Goal: Task Accomplishment & Management: Use online tool/utility

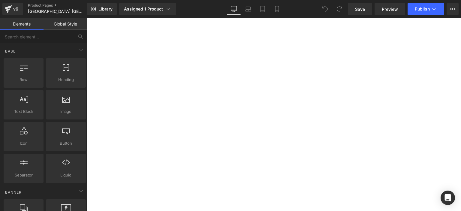
scroll to position [1830, 0]
click at [131, 6] on div "Assigned 1 Product" at bounding box center [147, 9] width 47 height 6
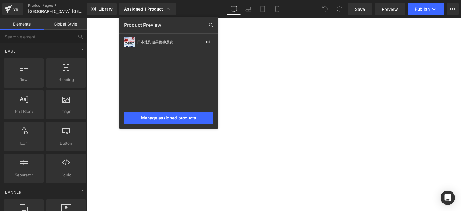
click at [0, 0] on div at bounding box center [0, 0] width 0 height 0
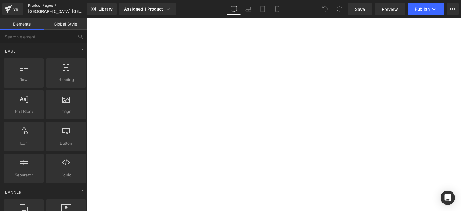
click at [35, 5] on link "Product Pages" at bounding box center [62, 5] width 69 height 5
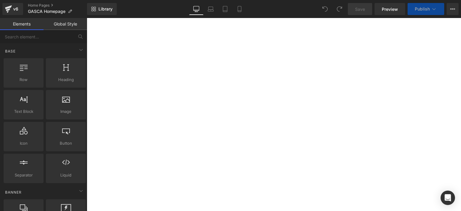
scroll to position [199, 0]
click at [87, 18] on img at bounding box center [87, 18] width 0 height 0
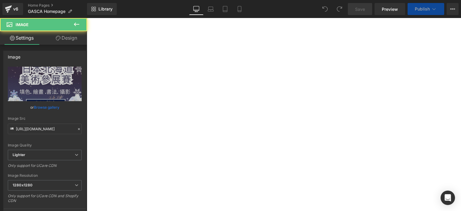
click at [87, 18] on img at bounding box center [87, 18] width 0 height 0
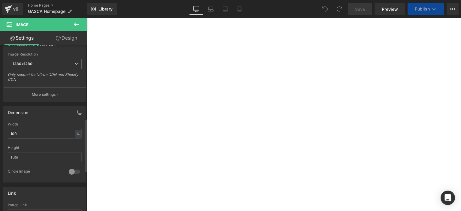
scroll to position [237, 0]
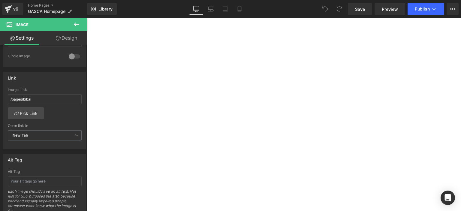
click at [87, 18] on img at bounding box center [87, 18] width 0 height 0
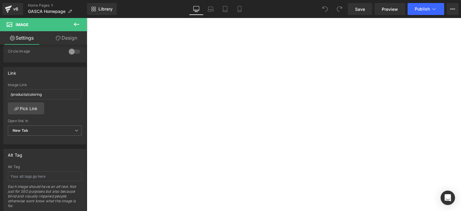
scroll to position [227, 0]
click at [87, 18] on img at bounding box center [87, 18] width 0 height 0
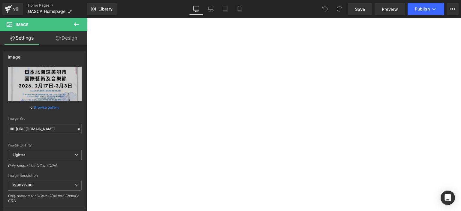
click at [87, 18] on img at bounding box center [87, 18] width 0 height 0
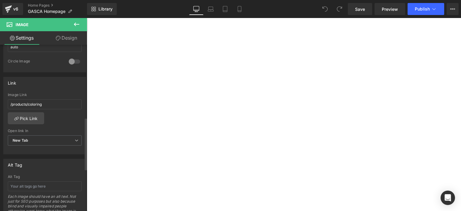
scroll to position [232, 0]
click at [32, 120] on link "Pick Link" at bounding box center [26, 118] width 36 height 12
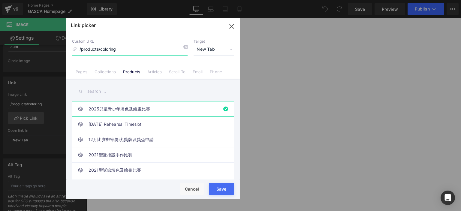
click at [135, 50] on input "/products/coloring" at bounding box center [130, 49] width 116 height 11
paste input "https://gasca.org/products/bibai"
click at [0, 0] on div "Loading Product Data" at bounding box center [0, 0] width 0 height 0
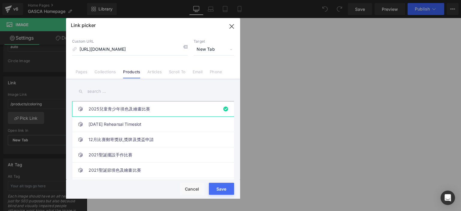
click at [0, 0] on div "Loading Product Data" at bounding box center [0, 0] width 0 height 0
click at [143, 138] on link "12月比賽郵寄獎狀,獎牌及獎盃申請" at bounding box center [155, 139] width 132 height 15
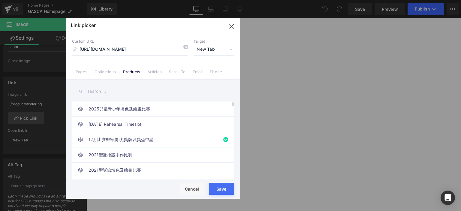
type input "/products/12dec-award-application"
click at [77, 67] on li "Pages" at bounding box center [81, 69] width 19 height 11
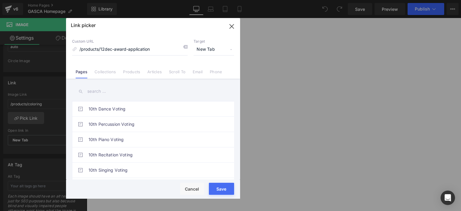
click at [111, 89] on input "text" at bounding box center [153, 92] width 162 height 14
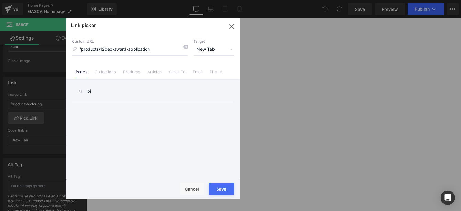
type input "b"
type input "j"
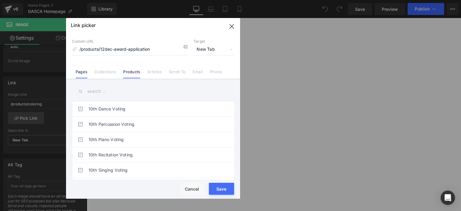
click at [0, 0] on link "Products" at bounding box center [0, 0] width 0 height 0
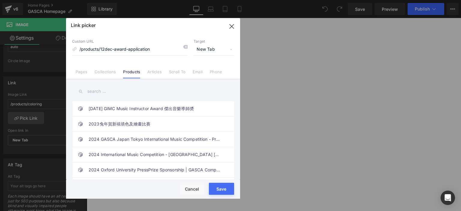
scroll to position [211, 0]
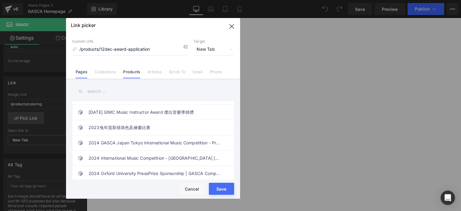
click at [0, 0] on link "Pages" at bounding box center [0, 0] width 0 height 0
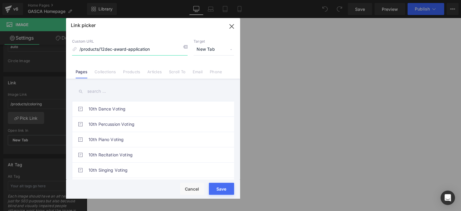
click at [114, 48] on input "/products/12dec-award-application" at bounding box center [130, 49] width 116 height 11
paste input "日本北海道美術參展賽"
click at [0, 0] on link "Products" at bounding box center [0, 0] width 0 height 0
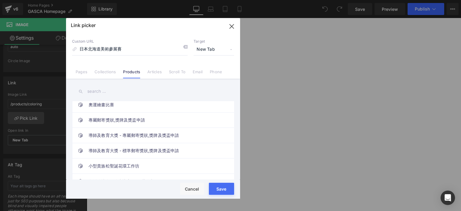
scroll to position [1446, 0]
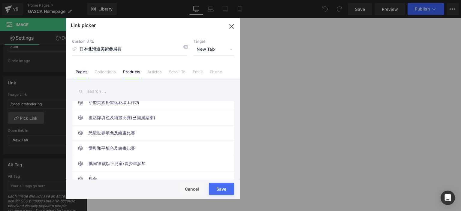
click at [0, 0] on link "Pages" at bounding box center [0, 0] width 0 height 0
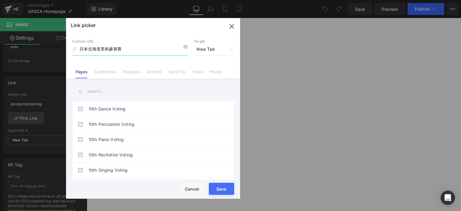
click at [144, 48] on input "日本北海道美術參展賽" at bounding box center [130, 49] width 116 height 11
click at [131, 48] on input "日本北海道美術參展賽" at bounding box center [130, 49] width 116 height 11
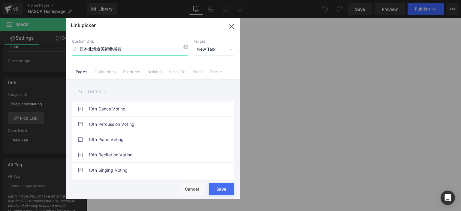
click at [131, 48] on input "日本北海道美術參展賽" at bounding box center [130, 49] width 116 height 11
paste input "https://gasca.org/products/bibai"
click at [0, 0] on div "Loading Product Data" at bounding box center [0, 0] width 0 height 0
click at [0, 0] on link "Products" at bounding box center [0, 0] width 0 height 0
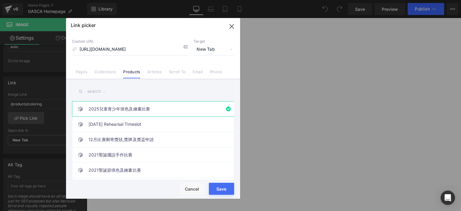
click at [0, 0] on div "Loading Product Data" at bounding box center [0, 0] width 0 height 0
click at [149, 108] on link "2025兒童青少年填色及繪畫比賽" at bounding box center [155, 109] width 132 height 15
type input "/products/coloring"
click at [0, 0] on button "Save" at bounding box center [0, 0] width 0 height 0
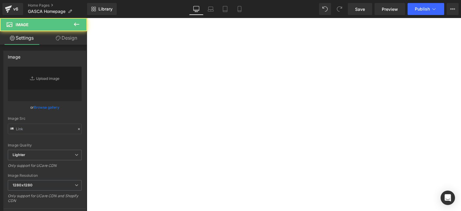
click at [87, 18] on img at bounding box center [87, 18] width 0 height 0
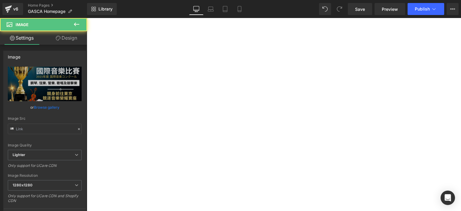
type input "https://ucarecdn.com/36aaca6d-bf7a-4ebf-b48b-45ff976b115d/-/format/auto/-/previ…"
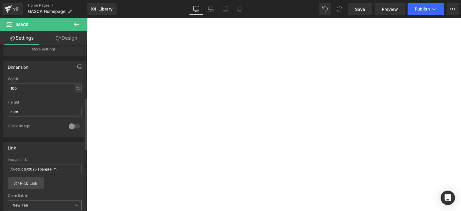
scroll to position [219, 0]
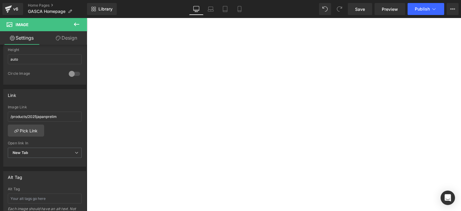
click at [87, 18] on img at bounding box center [87, 18] width 0 height 0
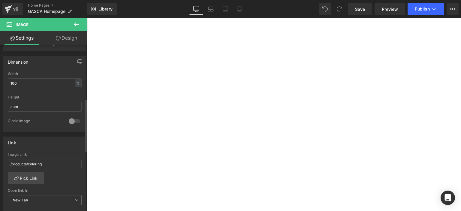
scroll to position [172, 0]
click at [25, 176] on link "Pick Link" at bounding box center [26, 177] width 36 height 12
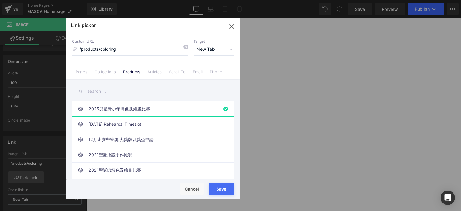
click at [117, 91] on input "text" at bounding box center [153, 92] width 162 height 14
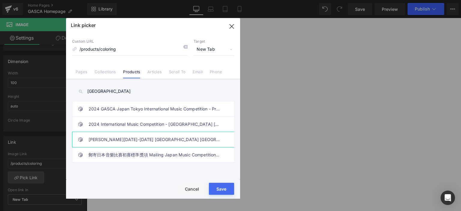
type input "japan"
click at [132, 138] on link "Jan 17-21 2026 Japan Hokkaido Sapporo Tour" at bounding box center [155, 139] width 132 height 15
type input "/products/jan-17-21-2026-japan-hokkaido-sapporo-tour"
click at [0, 0] on div "Loading Product Data" at bounding box center [0, 0] width 0 height 0
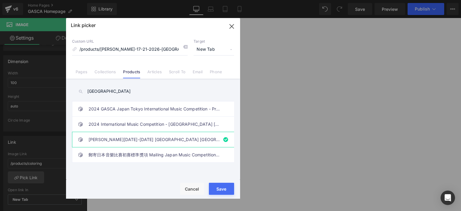
drag, startPoint x: 216, startPoint y: 188, endPoint x: 229, endPoint y: 190, distance: 13.9
click at [0, 0] on div "Loading Product Data" at bounding box center [0, 0] width 0 height 0
click at [142, 53] on input "/products/jan-17-21-2026-japan-hokkaido-sapporo-tour" at bounding box center [130, 49] width 116 height 11
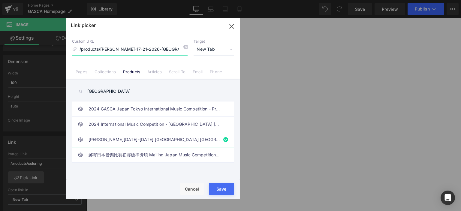
click at [142, 53] on input "/products/jan-17-21-2026-japan-hokkaido-sapporo-tour" at bounding box center [130, 49] width 116 height 11
click at [157, 41] on p "Custom URL" at bounding box center [130, 41] width 116 height 5
click at [149, 48] on input "/products/jan-17-21-2026-japan-hokkaido-sapporo-tour" at bounding box center [130, 49] width 116 height 11
drag, startPoint x: 149, startPoint y: 48, endPoint x: 88, endPoint y: 71, distance: 65.7
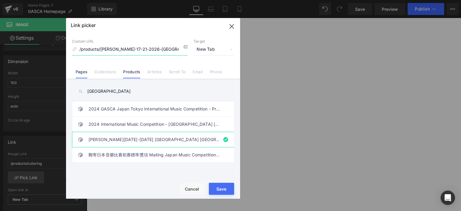
click at [88, 71] on div "Custom URL /products/jan-17-21-2026-japan-hokkaido-sapporo-tour Target New Tab …" at bounding box center [153, 56] width 174 height 46
click at [88, 71] on li "Pages" at bounding box center [81, 69] width 19 height 11
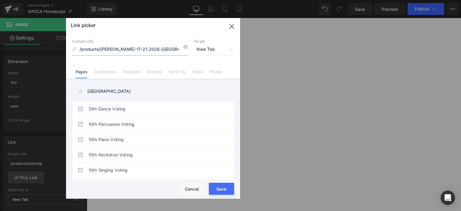
click at [110, 50] on input "/products/jan-17-21-2026-japan-hokkaido-sapporo-tour" at bounding box center [130, 49] width 116 height 11
paste input "https://gasca.org/products/bibai"
type input "https://gasca.org/products/bibai"
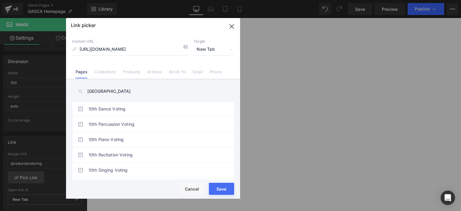
click at [225, 193] on button "Save" at bounding box center [221, 189] width 25 height 12
type input "https://gasca.org/products/bibai"
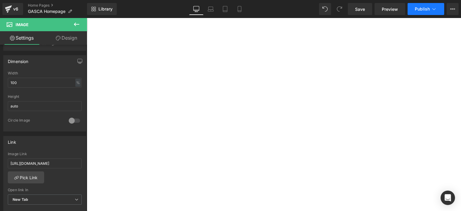
click at [416, 11] on button "Publish" at bounding box center [426, 9] width 37 height 12
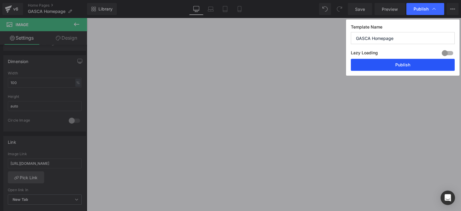
click at [387, 62] on button "Publish" at bounding box center [403, 65] width 104 height 12
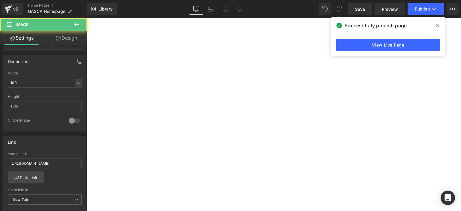
click at [87, 18] on img at bounding box center [87, 18] width 0 height 0
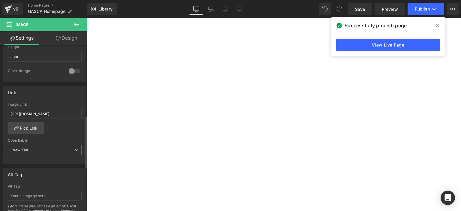
scroll to position [219, 0]
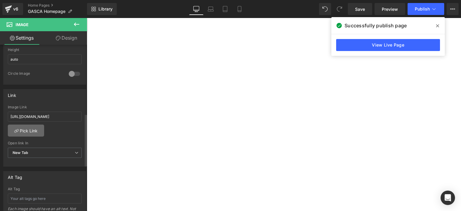
click at [39, 128] on link "Pick Link" at bounding box center [26, 131] width 36 height 12
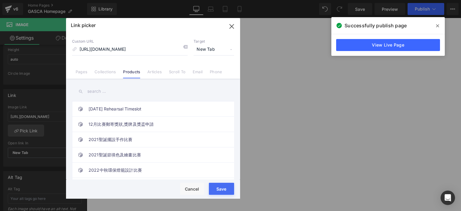
click at [122, 91] on input "text" at bounding box center [153, 92] width 162 height 14
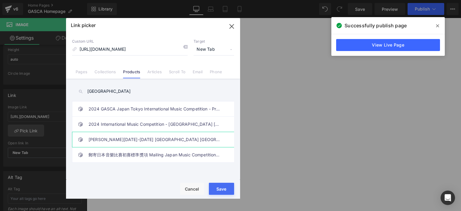
type input "japan"
click at [156, 143] on link "Jan 17-21 2026 Japan Hokkaido Sapporo Tour" at bounding box center [155, 139] width 132 height 15
type input "/products/jan-17-21-2026-japan-hokkaido-sapporo-tour"
click at [225, 194] on button "Save" at bounding box center [221, 189] width 25 height 12
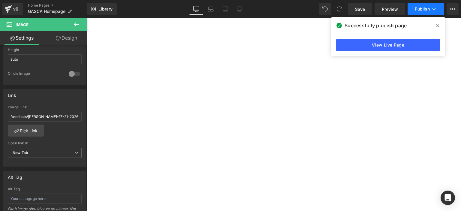
click at [424, 8] on span "Publish" at bounding box center [422, 9] width 15 height 5
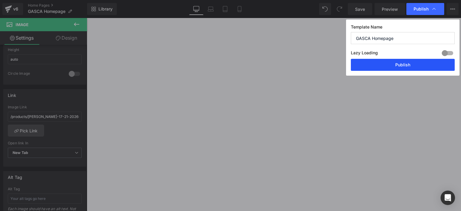
click at [394, 65] on button "Publish" at bounding box center [403, 65] width 104 height 12
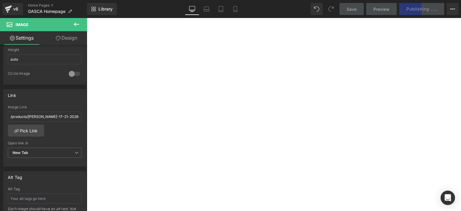
scroll to position [223, 0]
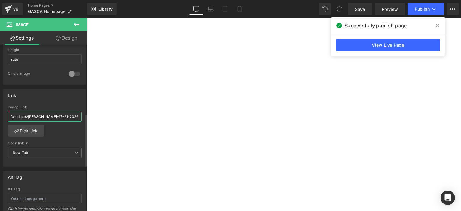
click at [58, 117] on input "/products/jan-17-21-2026-japan-hokkaido-sapporo-tour" at bounding box center [45, 117] width 74 height 10
click at [71, 97] on div "Link" at bounding box center [45, 94] width 82 height 11
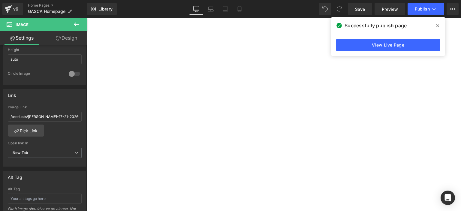
click at [87, 18] on img at bounding box center [87, 18] width 0 height 0
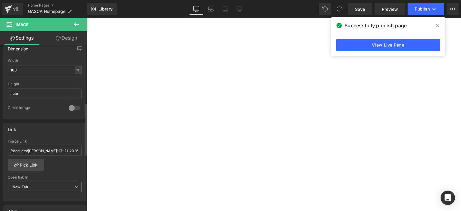
scroll to position [232, 0]
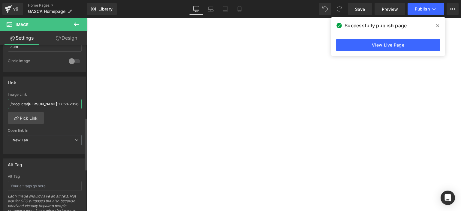
click at [49, 104] on input "/products/jan-17-21-2026-japan-hokkaido-sapporo-tour" at bounding box center [45, 104] width 74 height 10
paste input "https://gasca.org/products/bibai"
type input "https://gasca.org/products/bibai"
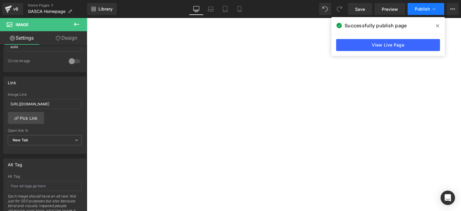
click at [423, 9] on span "Publish" at bounding box center [422, 9] width 15 height 5
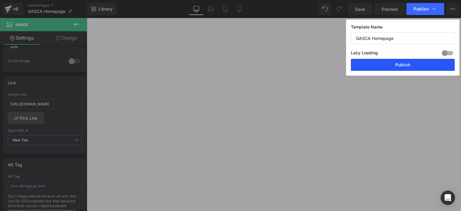
click at [391, 62] on button "Publish" at bounding box center [403, 65] width 104 height 12
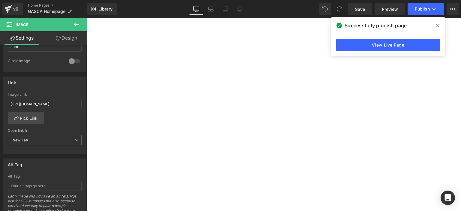
scroll to position [0, 0]
click at [43, 6] on link "Home Pages" at bounding box center [57, 5] width 59 height 5
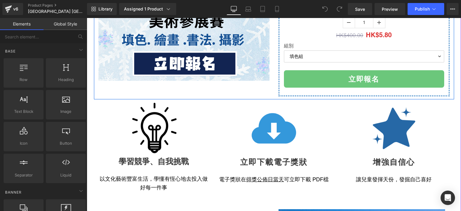
scroll to position [179, 0]
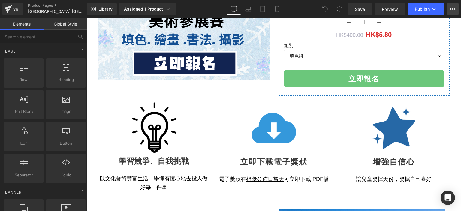
click at [455, 9] on button "View Live Page View with current Template Save Template to Library Schedule Pub…" at bounding box center [453, 9] width 12 height 12
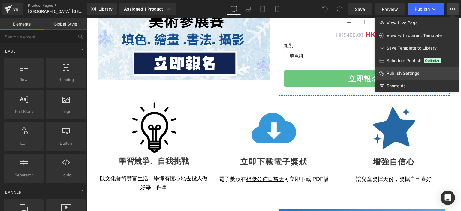
click at [408, 68] on link "Publish Settings" at bounding box center [417, 73] width 84 height 13
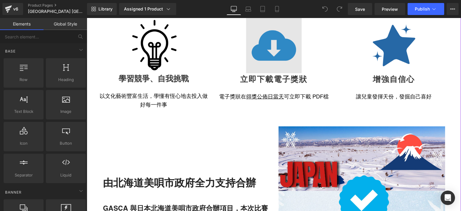
scroll to position [350, 0]
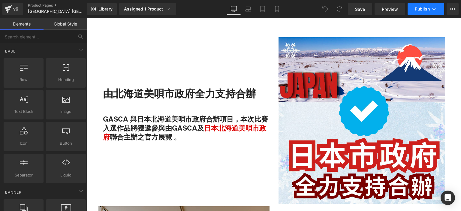
click at [436, 6] on icon at bounding box center [434, 9] width 6 height 6
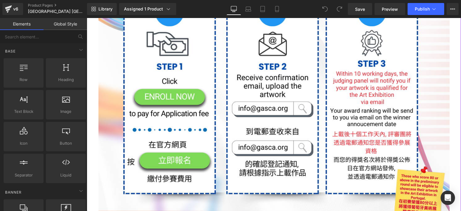
scroll to position [1366, 0]
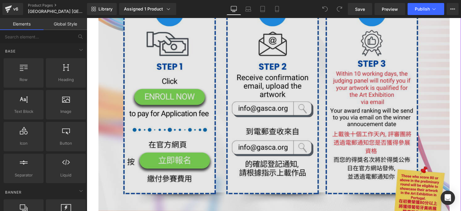
click at [244, 109] on img at bounding box center [274, 165] width 351 height 497
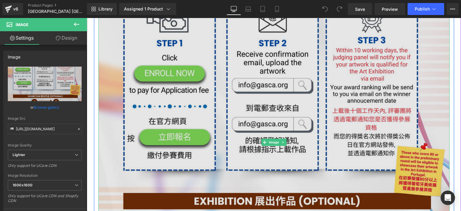
scroll to position [1389, 0]
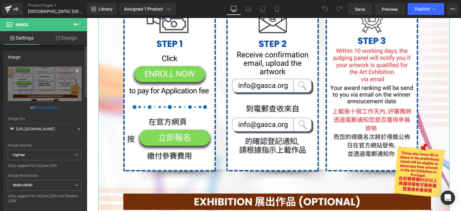
click at [76, 71] on icon at bounding box center [77, 70] width 7 height 7
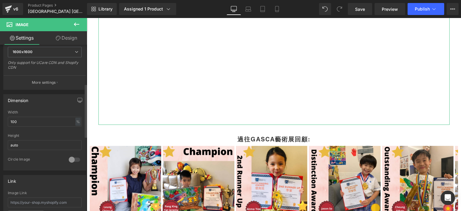
scroll to position [121, 0]
click at [65, 121] on input "100" at bounding box center [45, 122] width 74 height 10
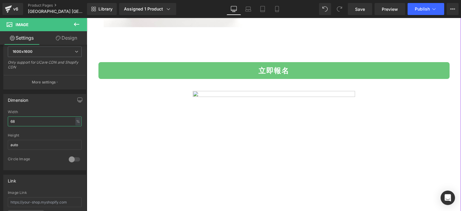
scroll to position [1192, 0]
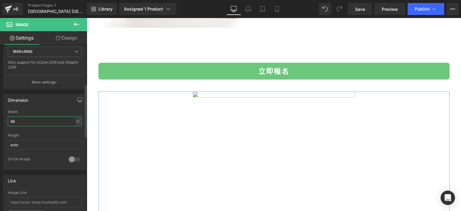
click at [39, 119] on input "68" at bounding box center [45, 122] width 74 height 10
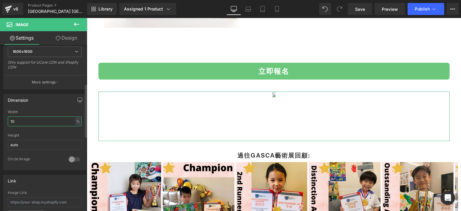
type input "10"
click at [56, 127] on div "Width 10 % % px" at bounding box center [45, 121] width 74 height 23
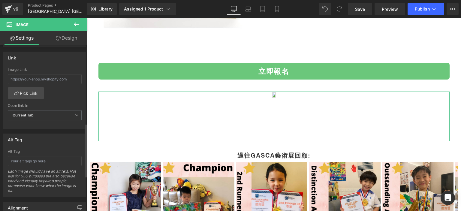
scroll to position [245, 0]
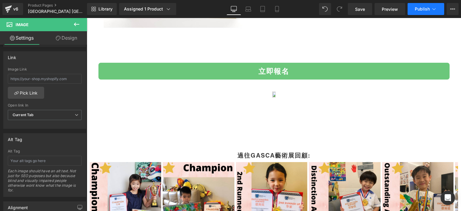
click at [425, 7] on span "Publish" at bounding box center [422, 9] width 15 height 5
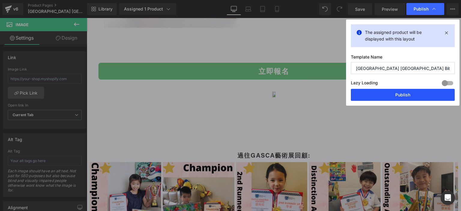
click at [388, 90] on button "Publish" at bounding box center [403, 95] width 104 height 12
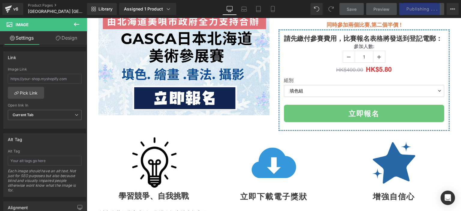
scroll to position [0, 0]
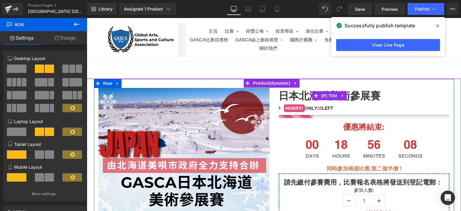
drag, startPoint x: 275, startPoint y: 94, endPoint x: 381, endPoint y: 91, distance: 105.8
click at [381, 91] on div "日本北海道美術參展賽 (P) Title 29 32 38 42 HURRY! ONLY 29 LEFT (P) Stock Counter 優惠將結束: H…" at bounding box center [364, 181] width 180 height 187
copy link "日本北海道美術參展賽"
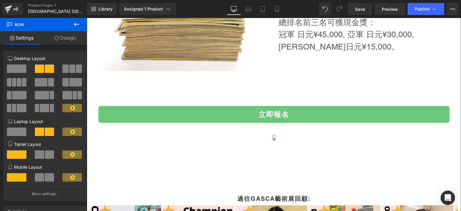
scroll to position [1225, 0]
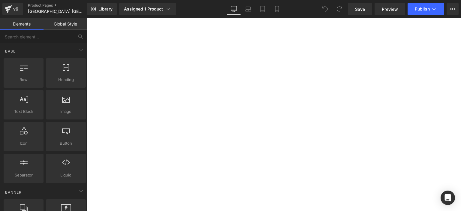
scroll to position [59, 0]
click at [29, 3] on link "Product Pages" at bounding box center [62, 5] width 69 height 5
